Goal: Find specific page/section

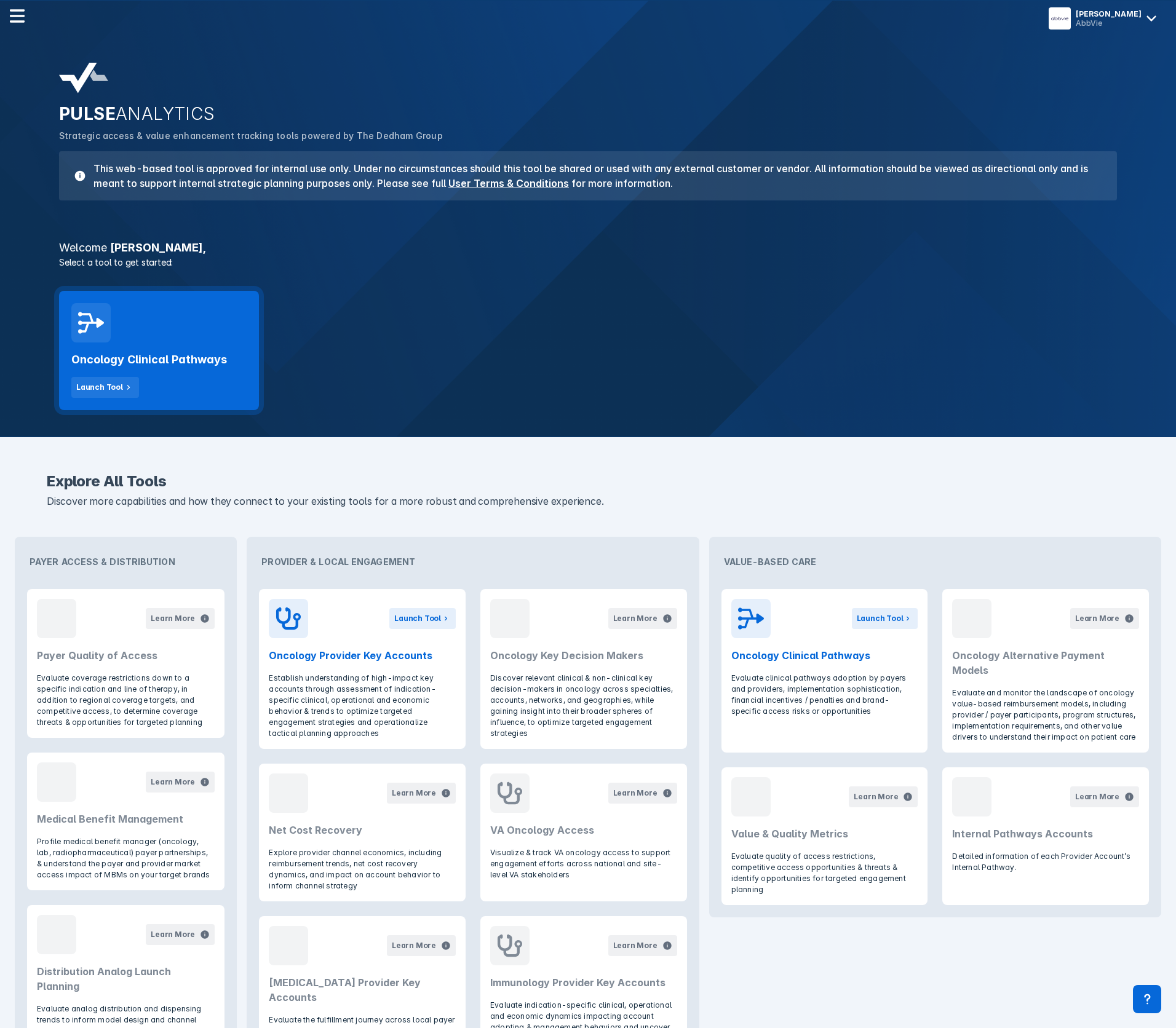
click at [148, 364] on h2 "Oncology Clinical Pathways" at bounding box center [149, 360] width 156 height 15
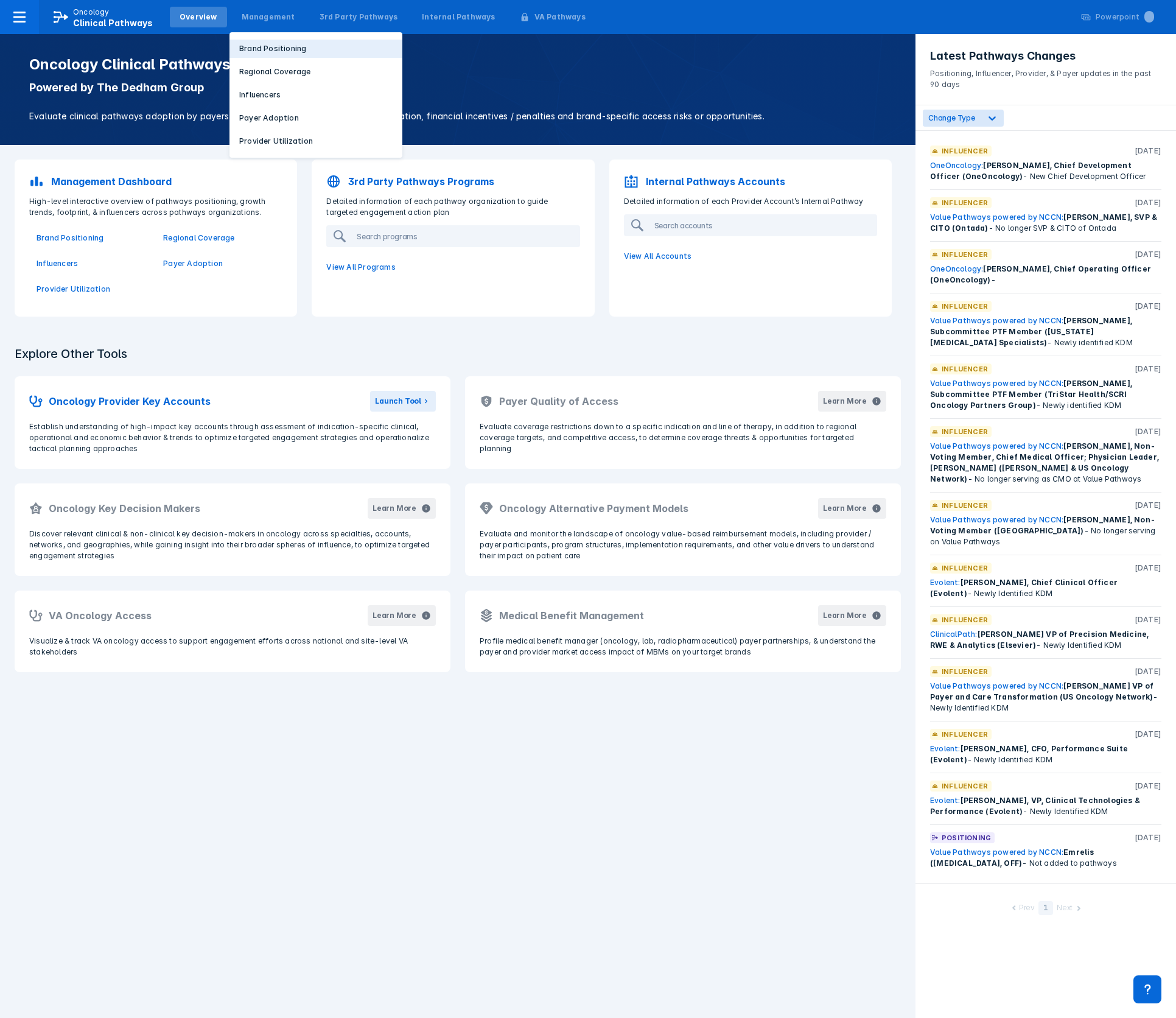
click at [264, 50] on p "Brand Positioning" at bounding box center [273, 49] width 67 height 11
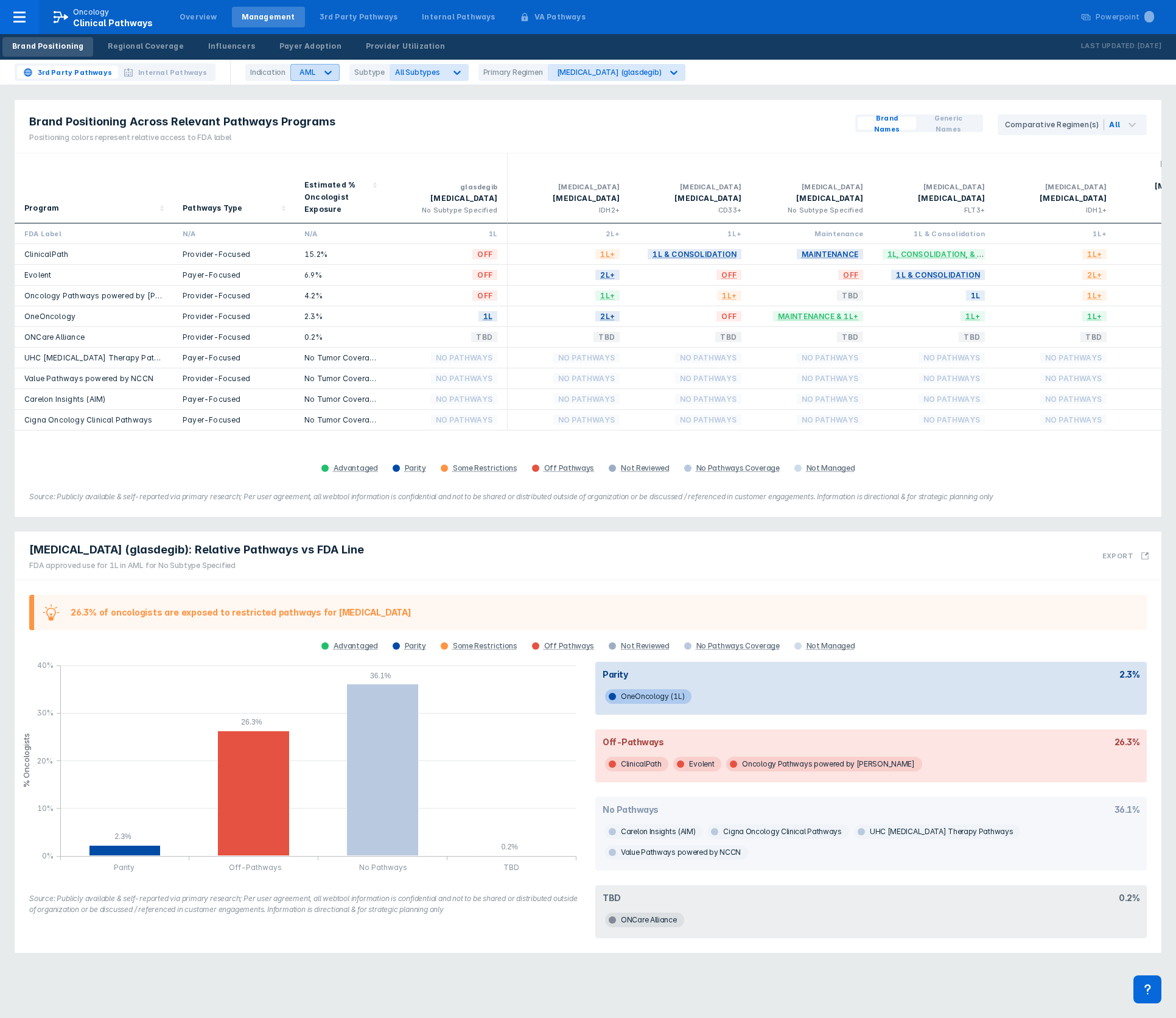
click at [335, 78] on div at bounding box center [328, 72] width 22 height 22
click at [363, 117] on div "Brand Positioning Across Relevant Pathways Programs Positioning colors represen…" at bounding box center [588, 127] width 1147 height 54
